Goal: Share content

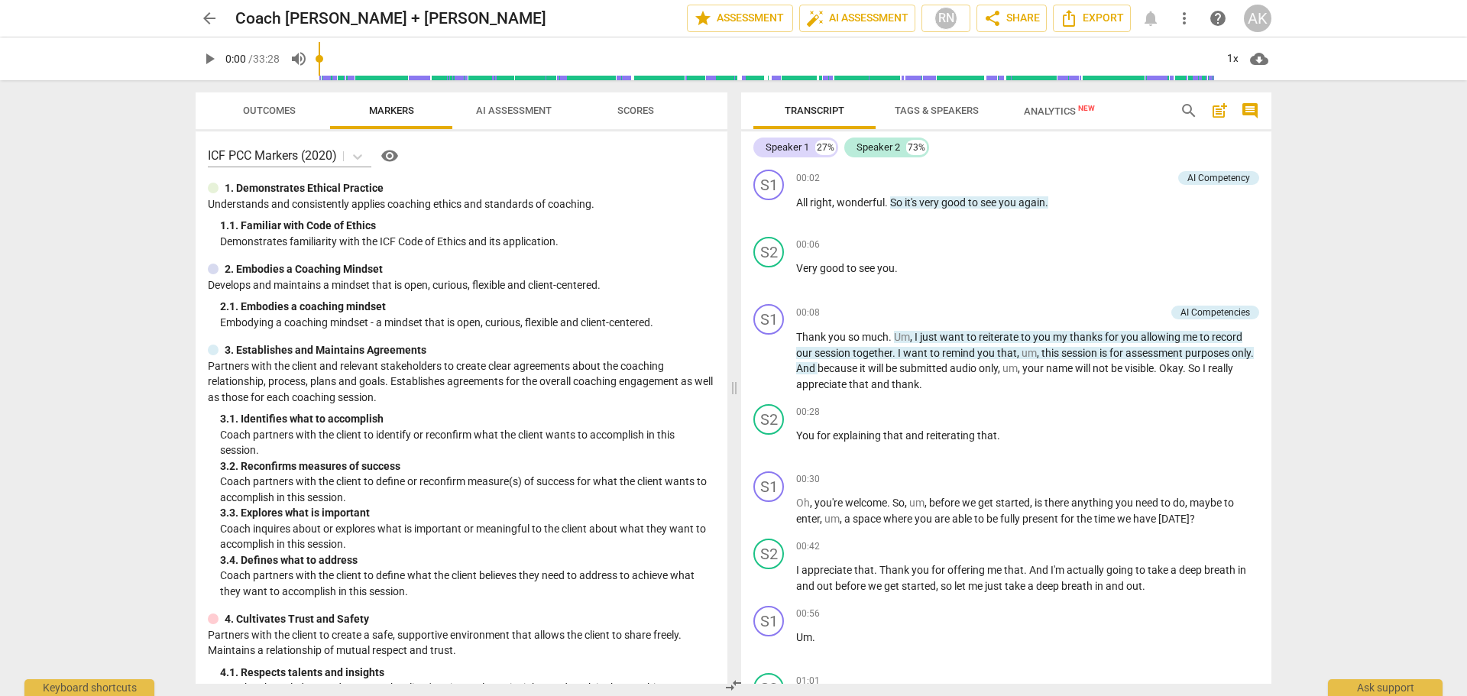
click at [526, 111] on span "AI Assessment" at bounding box center [514, 110] width 76 height 11
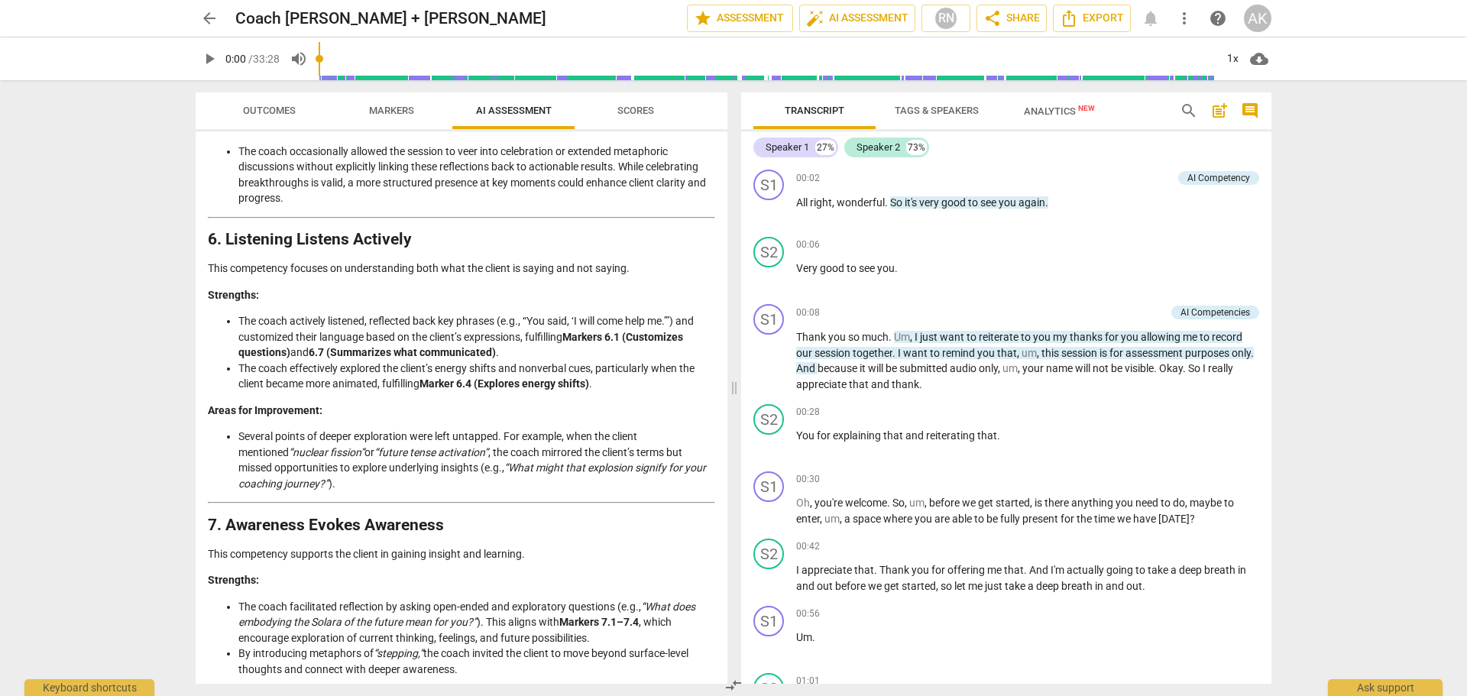
scroll to position [1299, 0]
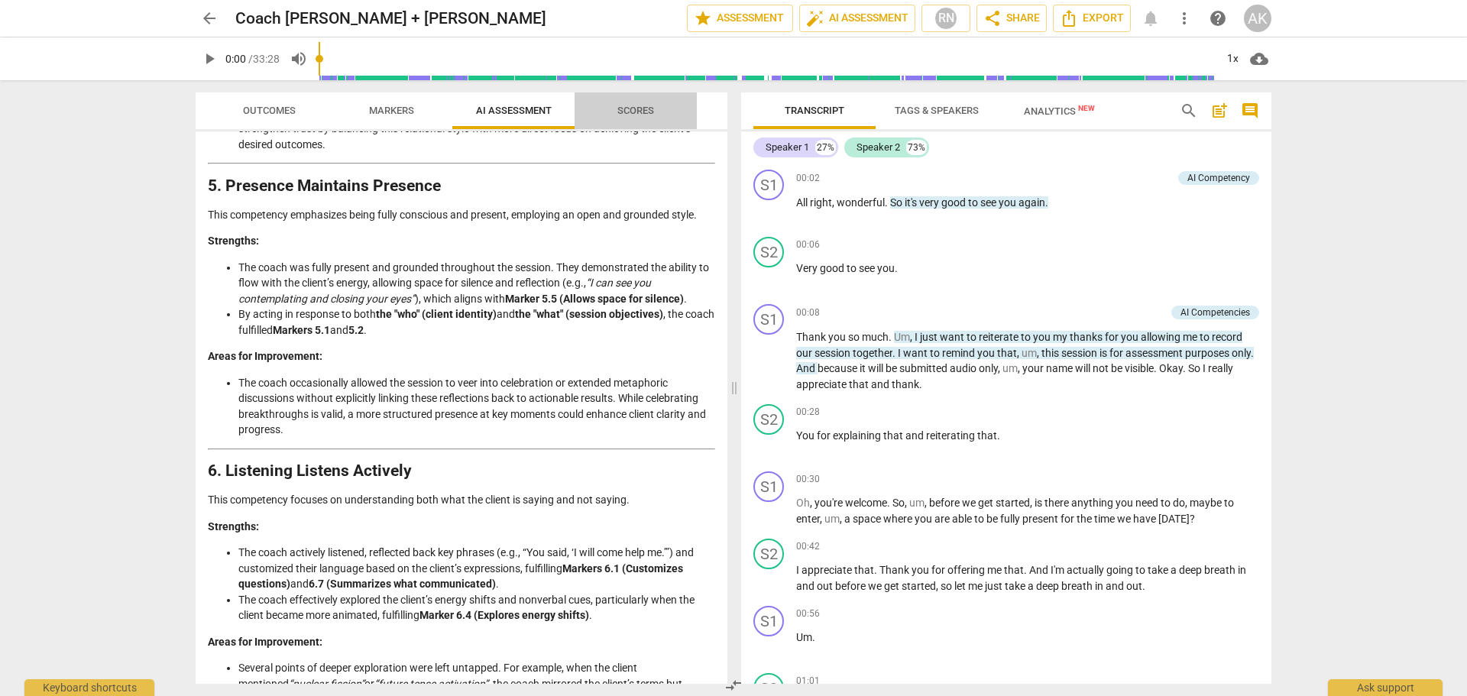
click at [652, 115] on span "Scores" at bounding box center [635, 110] width 37 height 11
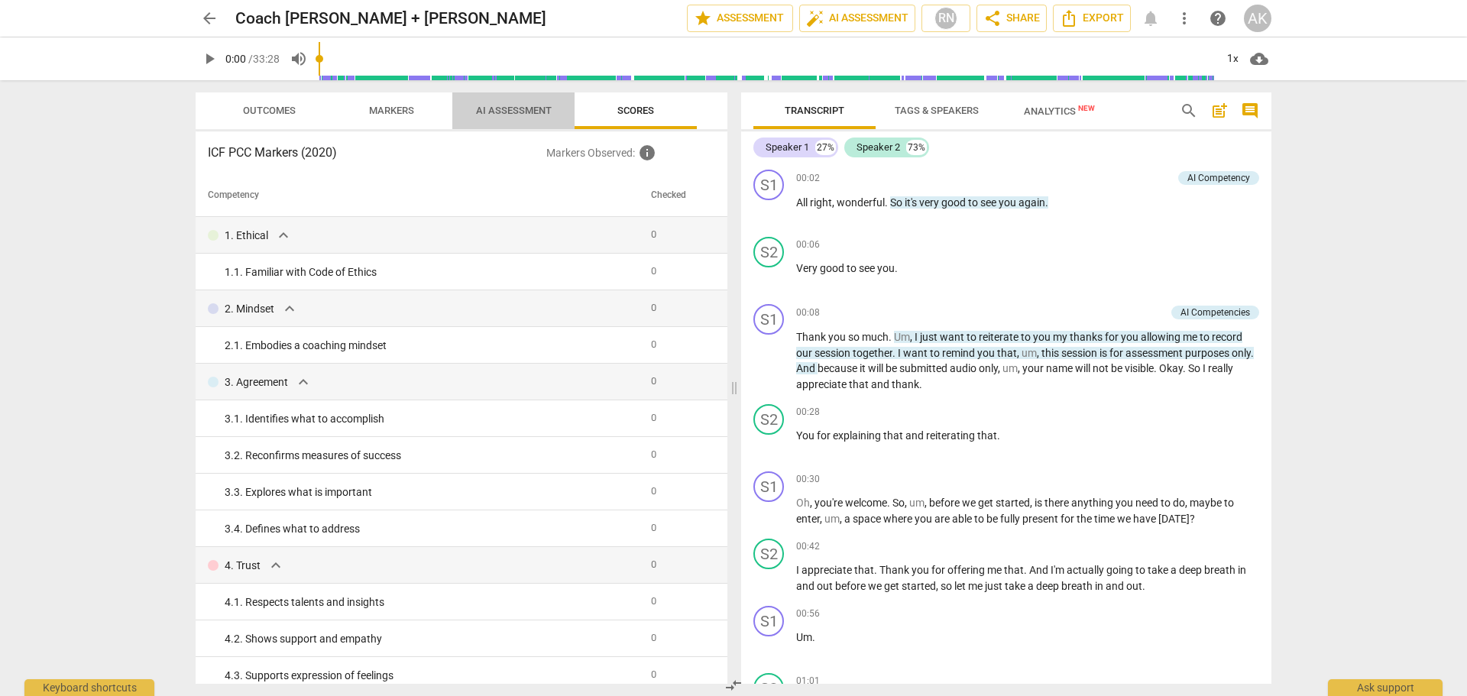
click at [520, 108] on span "AI Assessment" at bounding box center [514, 110] width 76 height 11
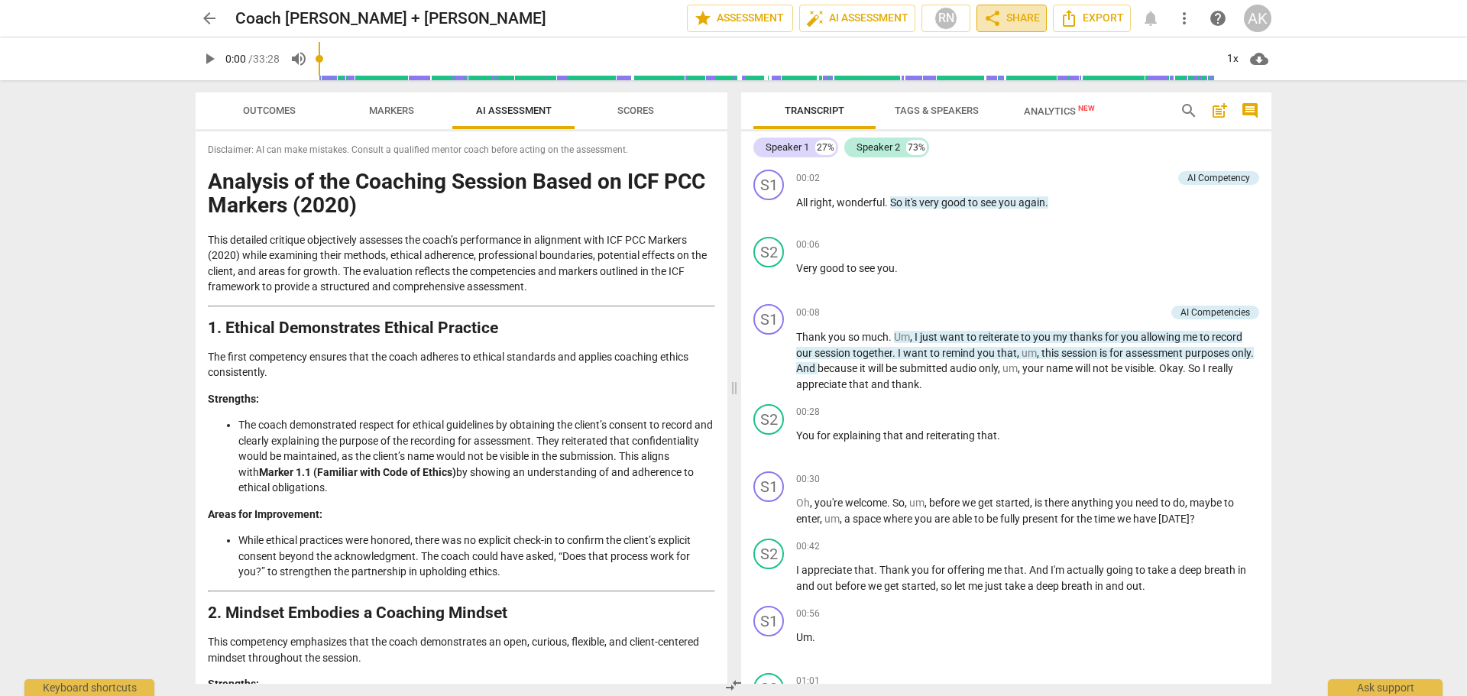
click at [1014, 18] on span "share Share" at bounding box center [1011, 18] width 57 height 18
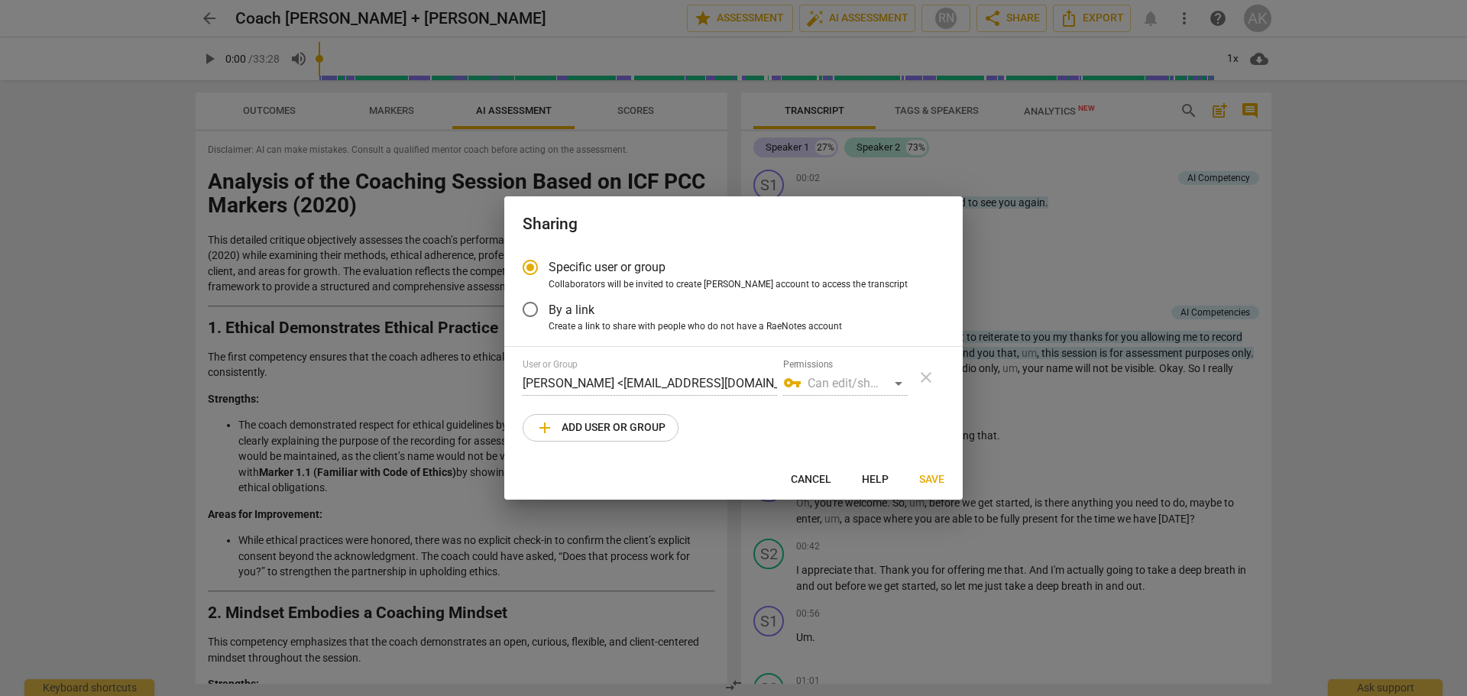
click at [602, 420] on span "add Add user or group" at bounding box center [601, 428] width 130 height 18
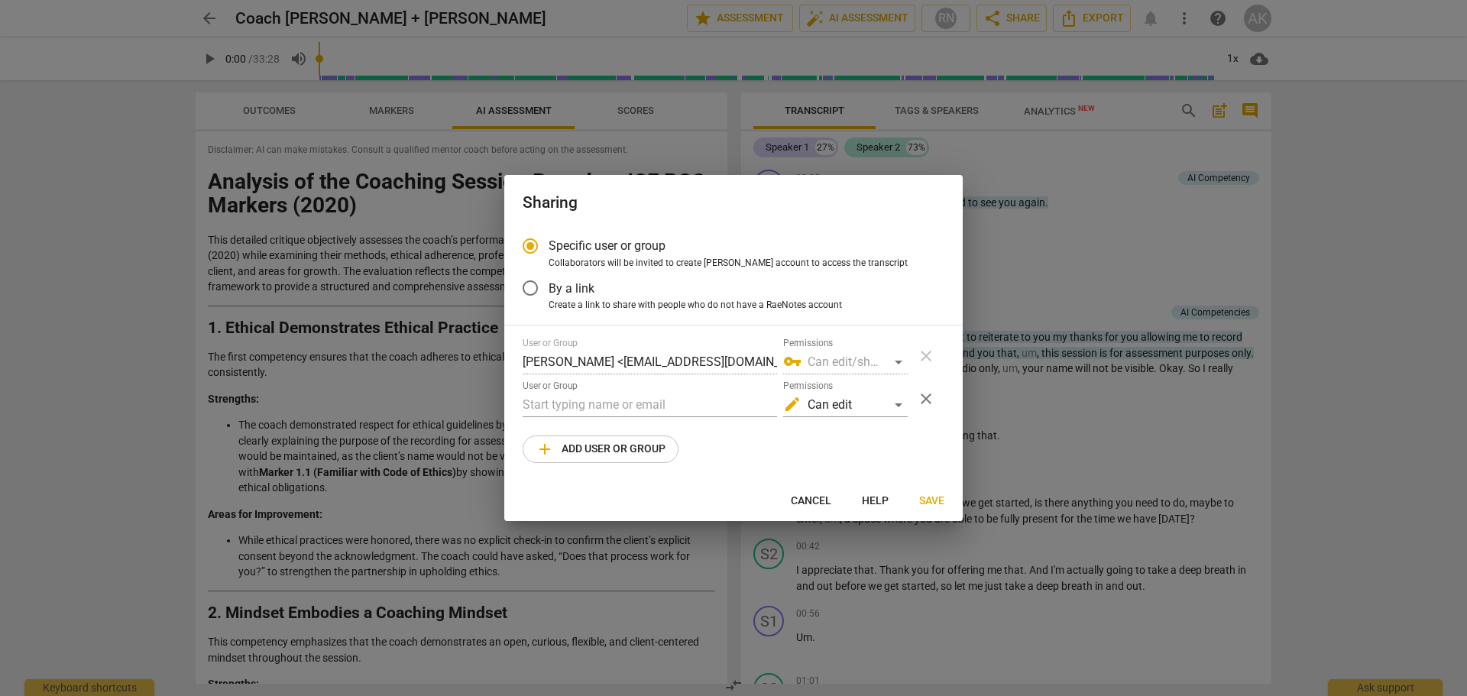
radio input "false"
click at [580, 398] on input "text" at bounding box center [650, 405] width 254 height 24
paste input "[EMAIL_ADDRESS][DOMAIN_NAME]"
type input "[EMAIL_ADDRESS][DOMAIN_NAME]"
click at [898, 400] on div "edit Can edit" at bounding box center [845, 405] width 125 height 24
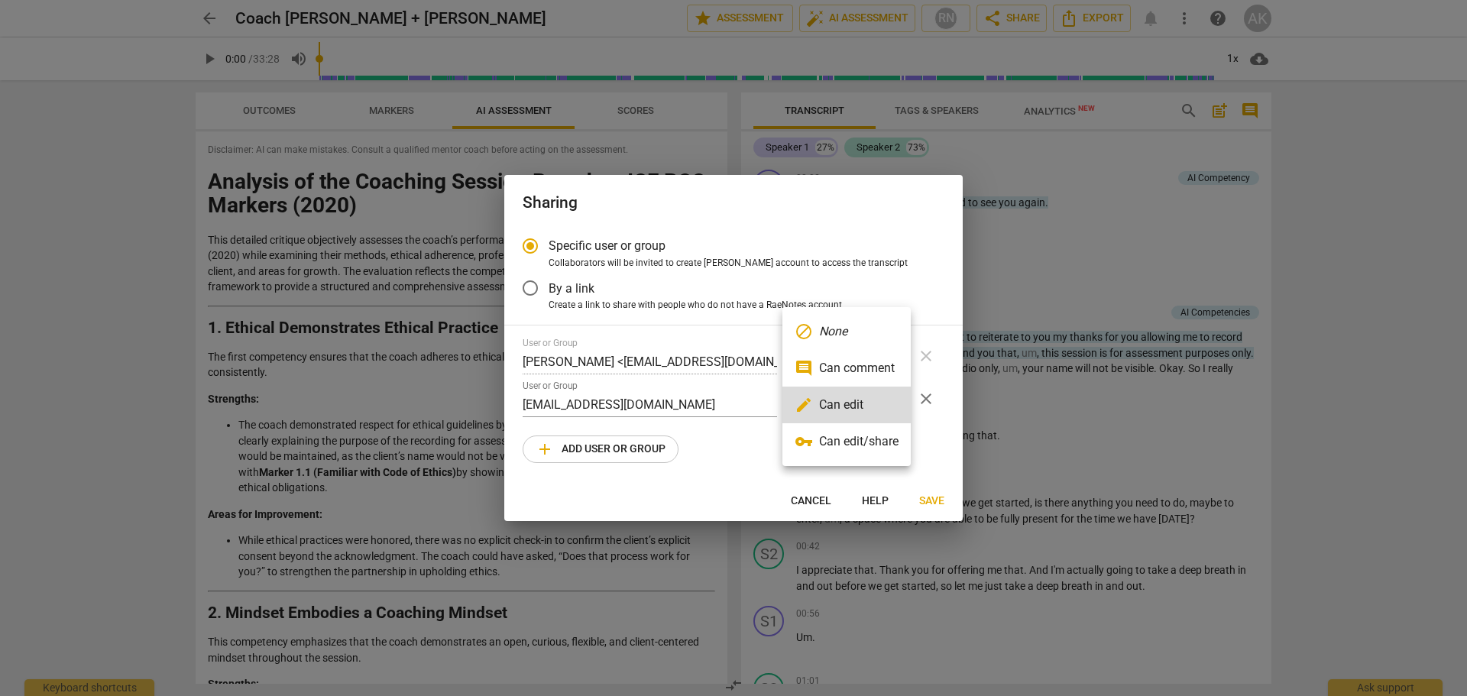
click at [880, 439] on li "vpn_key Can edit/share" at bounding box center [846, 441] width 128 height 37
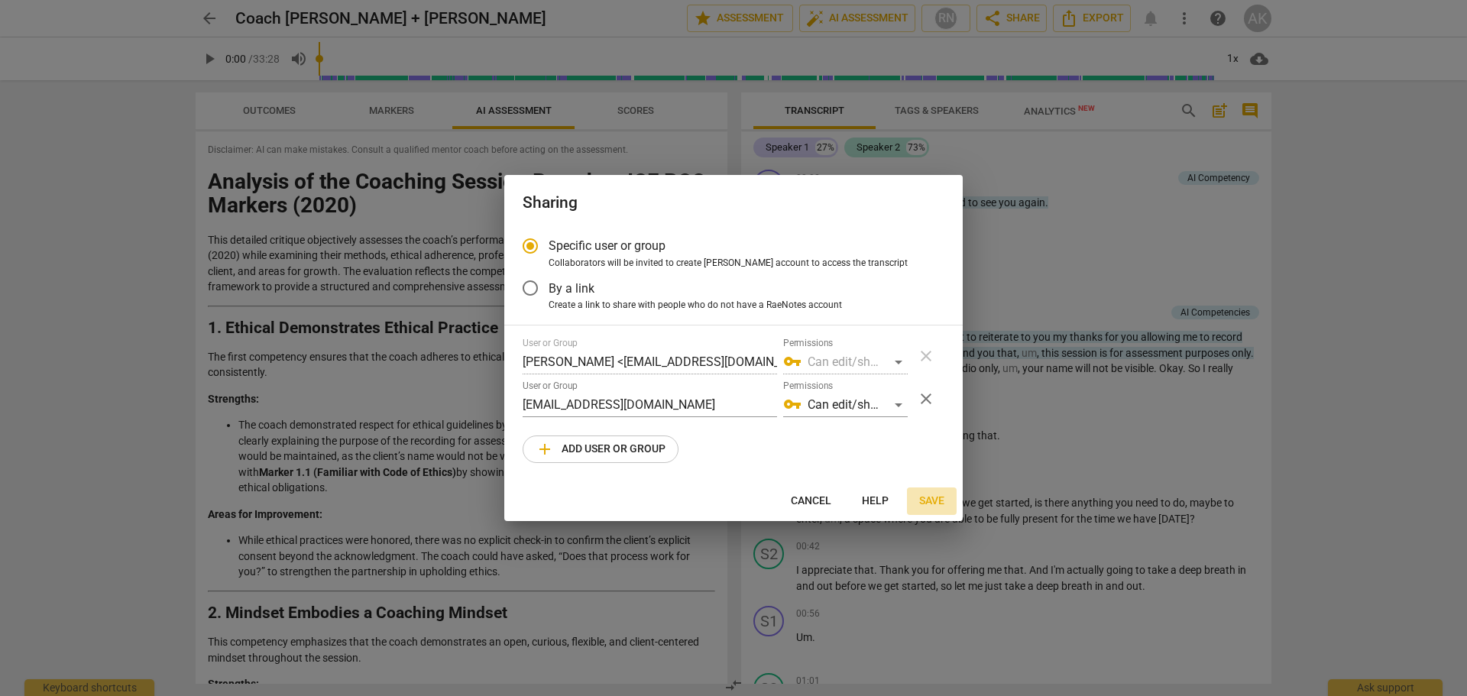
click at [929, 497] on span "Save" at bounding box center [931, 501] width 25 height 15
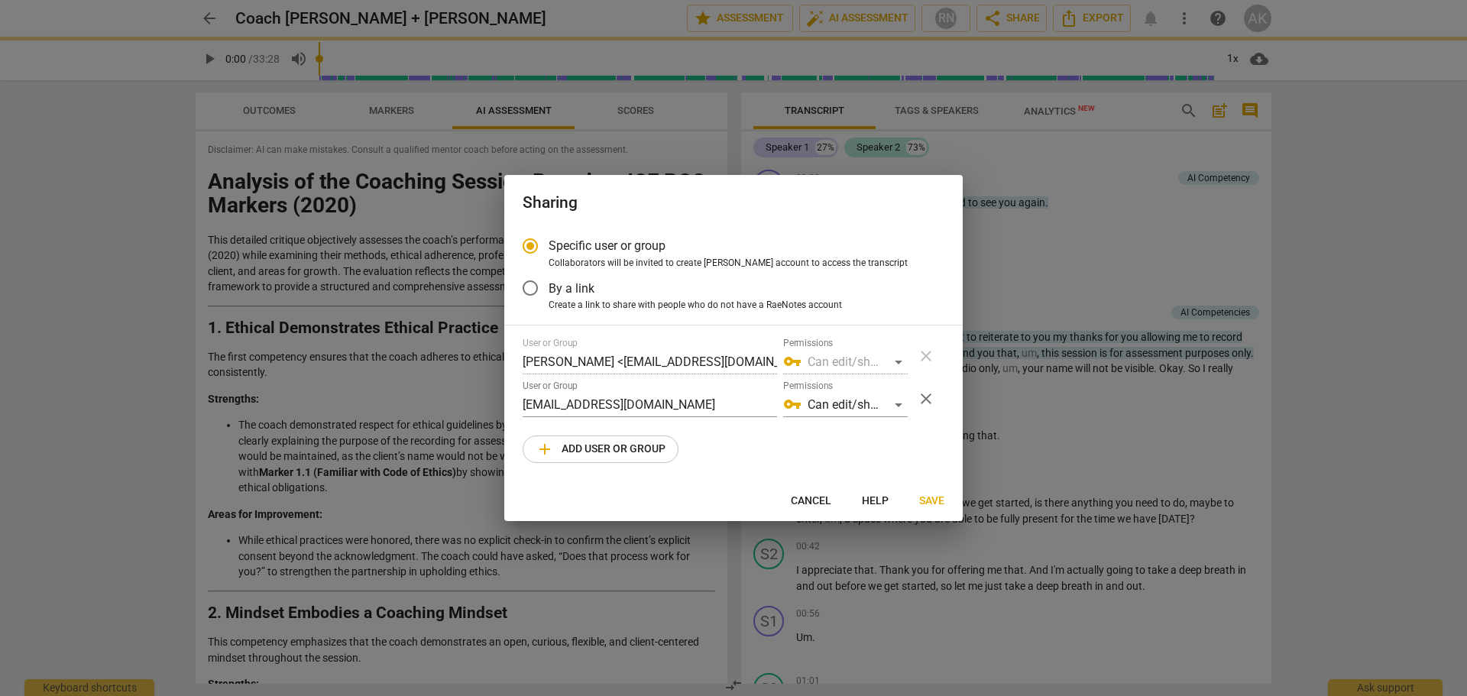
radio input "false"
type input "[PERSON_NAME] <[PERSON_NAME][EMAIL_ADDRESS][DOMAIN_NAME]>"
